Goal: Information Seeking & Learning: Learn about a topic

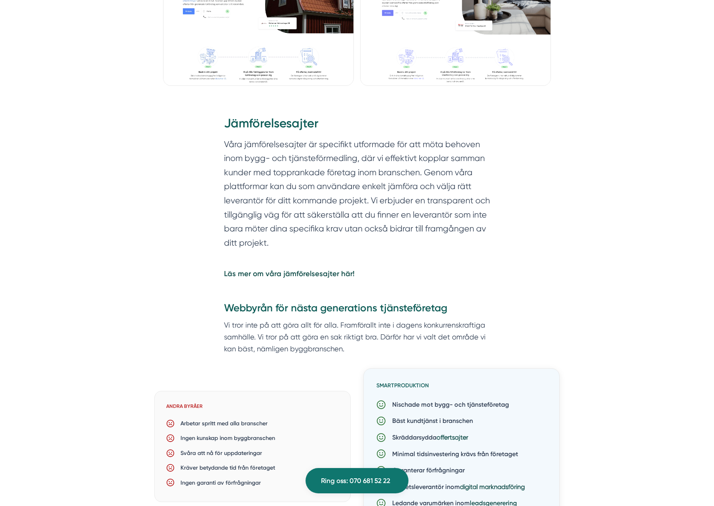
scroll to position [2079, 0]
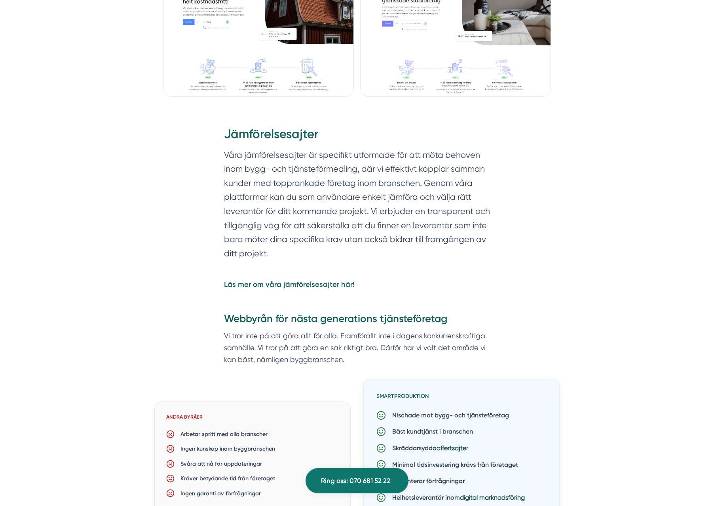
click at [329, 280] on strong "Läs mer om våra jämförelsesajter här!" at bounding box center [289, 284] width 131 height 9
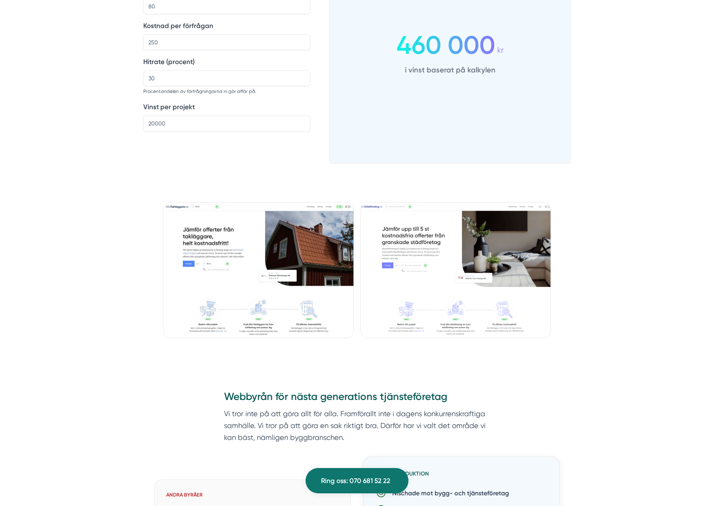
scroll to position [593, 0]
click at [398, 237] on img at bounding box center [455, 271] width 191 height 136
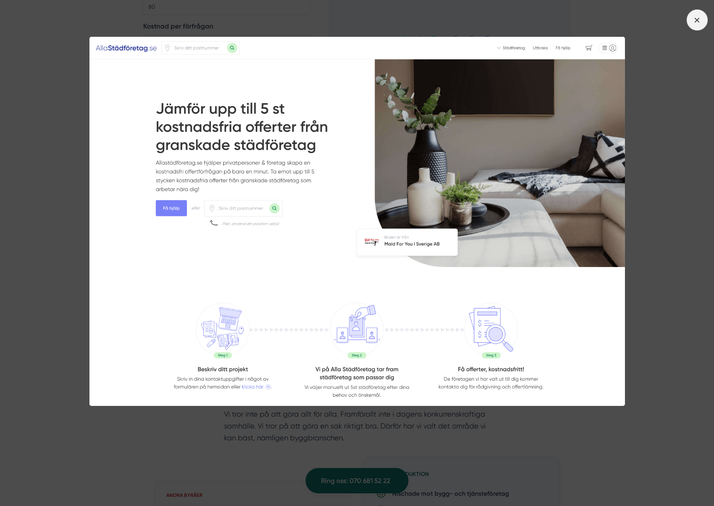
click at [698, 19] on icon at bounding box center [697, 20] width 9 height 9
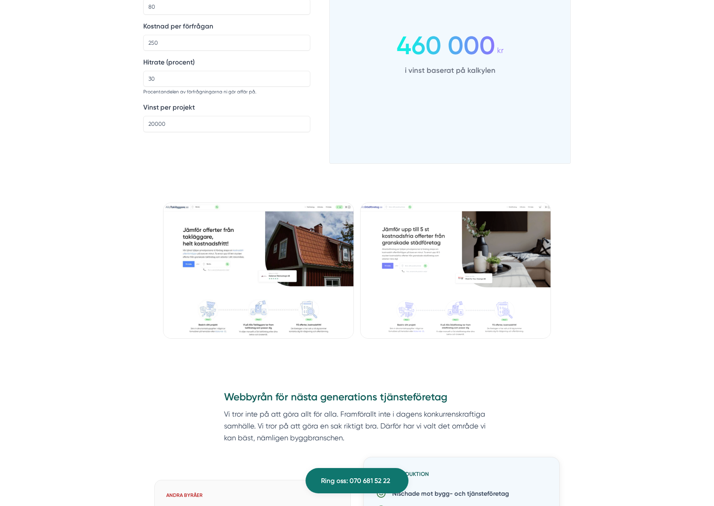
click at [220, 262] on img at bounding box center [258, 271] width 191 height 136
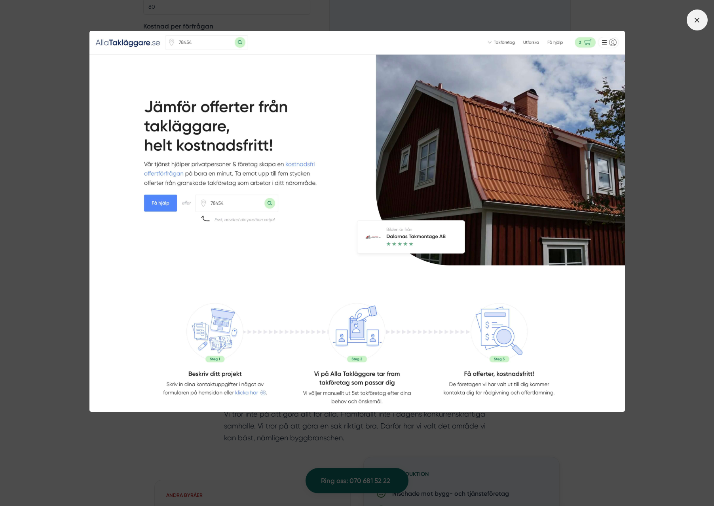
click at [697, 19] on line at bounding box center [697, 20] width 4 height 4
